Goal: Task Accomplishment & Management: Use online tool/utility

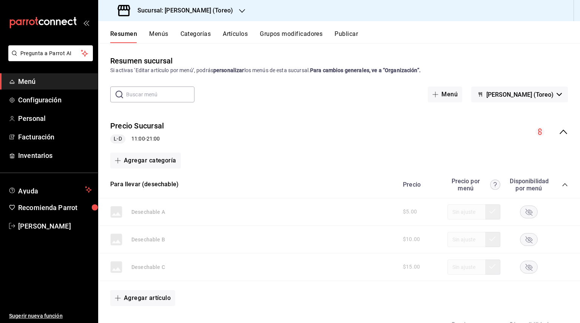
scroll to position [369, 0]
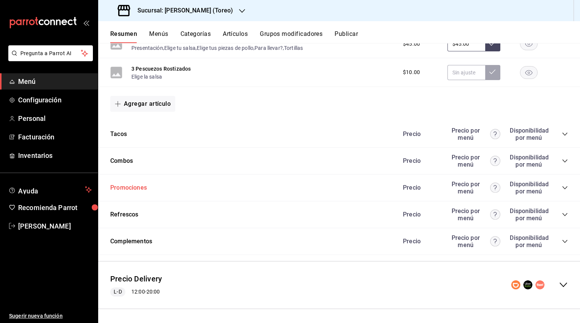
click at [140, 186] on button "Promociones" at bounding box center [128, 187] width 37 height 9
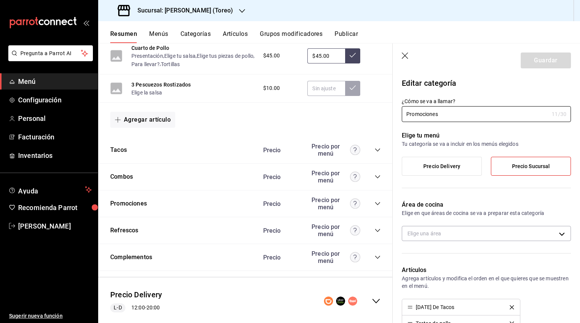
click at [407, 56] on icon "button" at bounding box center [405, 56] width 8 height 8
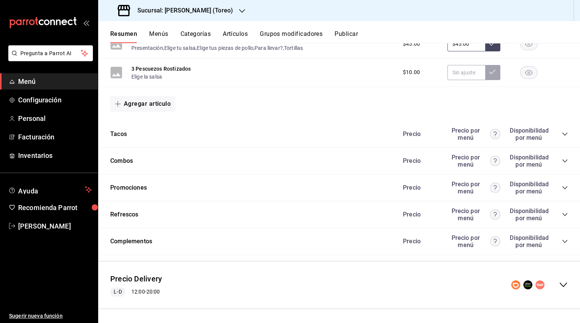
click at [564, 186] on icon "collapse-category-row" at bounding box center [564, 187] width 5 height 3
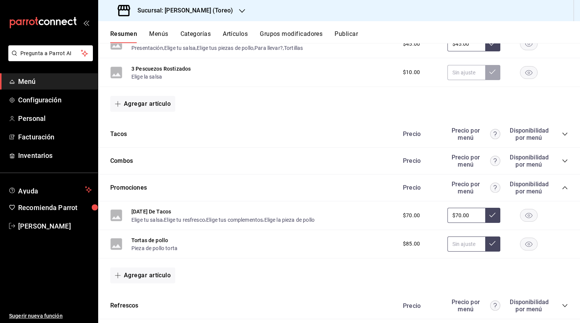
click at [478, 245] on input "text" at bounding box center [466, 243] width 38 height 15
click at [475, 242] on input "text" at bounding box center [466, 243] width 38 height 15
type input "$60.00"
click at [491, 244] on icon at bounding box center [492, 243] width 6 height 6
click at [492, 216] on button at bounding box center [492, 215] width 15 height 15
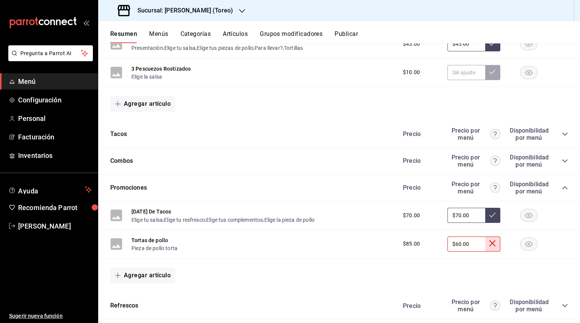
click at [478, 246] on input "$60.00" at bounding box center [466, 243] width 38 height 15
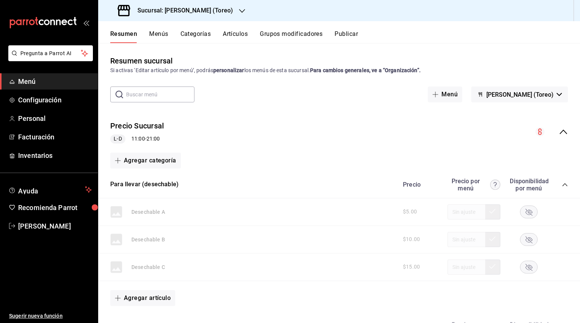
click at [534, 100] on button "[PERSON_NAME] (Toreo)" at bounding box center [519, 94] width 97 height 16
click at [398, 86] on div at bounding box center [290, 161] width 580 height 323
click at [357, 37] on button "Publicar" at bounding box center [345, 36] width 23 height 13
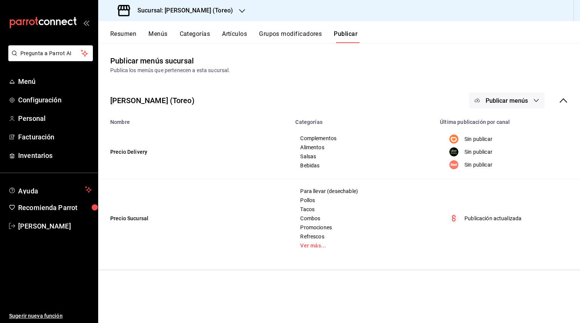
click at [501, 104] on button "Publicar menús" at bounding box center [506, 100] width 75 height 16
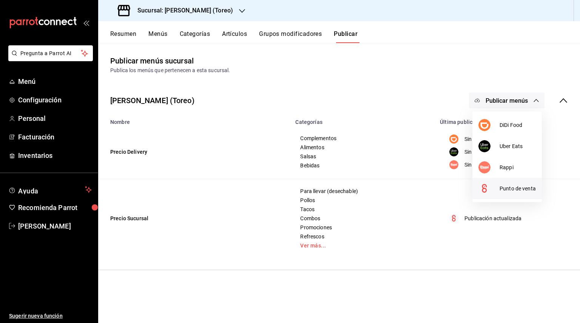
click at [492, 187] on div at bounding box center [488, 188] width 21 height 12
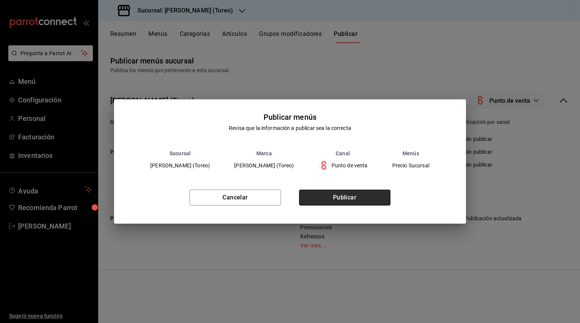
click at [361, 194] on button "Publicar" at bounding box center [344, 197] width 91 height 16
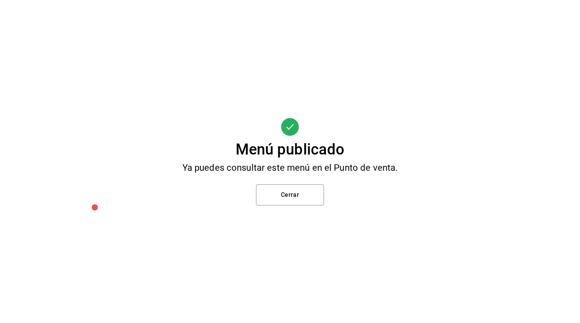
click at [304, 207] on div "Menú publicado Ya puedes consultar este menú en el Punto de venta. Cerrar" at bounding box center [290, 161] width 580 height 323
click at [307, 193] on button "Cerrar" at bounding box center [290, 194] width 68 height 21
